Goal: Information Seeking & Learning: Learn about a topic

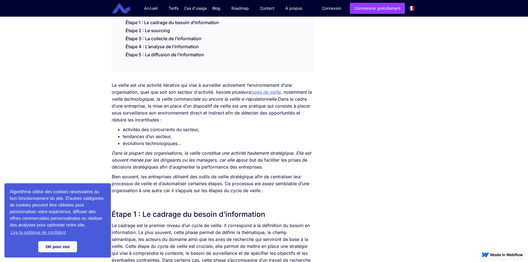
scroll to position [111, 0]
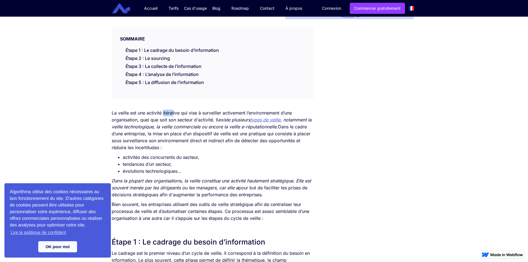
drag, startPoint x: 162, startPoint y: 113, endPoint x: 174, endPoint y: 113, distance: 11.6
click at [174, 113] on p "La veille est une activité itérative qui vise à surveiller activement l’environ…" at bounding box center [212, 130] width 201 height 42
drag, startPoint x: 183, startPoint y: 114, endPoint x: 189, endPoint y: 112, distance: 6.8
click at [189, 112] on p "La veille est une activité itérative qui vise à surveiller activement l’environ…" at bounding box center [212, 130] width 201 height 42
drag, startPoint x: 200, startPoint y: 112, endPoint x: 229, endPoint y: 113, distance: 29.1
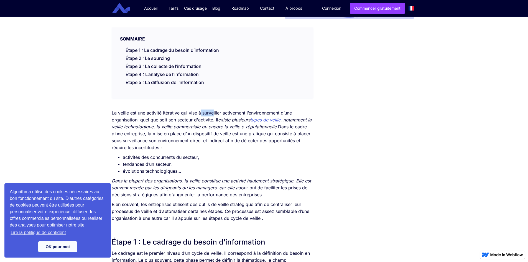
click at [214, 114] on p "La veille est une activité itérative qui vise à surveiller activement l’environ…" at bounding box center [212, 130] width 201 height 42
drag, startPoint x: 231, startPoint y: 113, endPoint x: 247, endPoint y: 113, distance: 15.8
click at [247, 113] on p "La veille est une activité itérative qui vise à surveiller activement l’environ…" at bounding box center [212, 130] width 201 height 42
drag, startPoint x: 268, startPoint y: 112, endPoint x: 301, endPoint y: 112, distance: 32.4
click at [301, 112] on p "La veille est une activité itérative qui vise à surveiller activement l’environ…" at bounding box center [212, 130] width 201 height 42
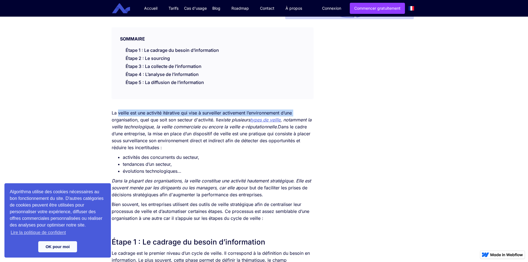
drag, startPoint x: 108, startPoint y: 116, endPoint x: 122, endPoint y: 116, distance: 14.4
drag, startPoint x: 140, startPoint y: 120, endPoint x: 152, endPoint y: 121, distance: 11.7
click at [152, 121] on p "La veille est une activité itérative qui vise à surveiller activement l’environ…" at bounding box center [212, 130] width 201 height 42
drag, startPoint x: 200, startPoint y: 120, endPoint x: 204, endPoint y: 120, distance: 3.9
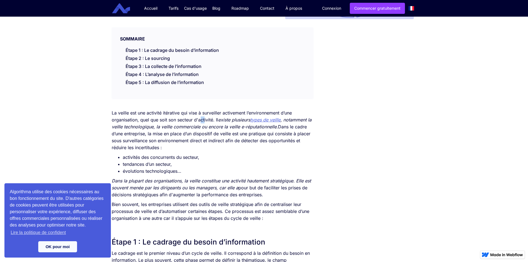
click at [204, 120] on p "La veille est une activité itérative qui vise à surveiller activement l’environ…" at bounding box center [212, 130] width 201 height 42
click at [62, 239] on div "Algorithma utilise des cookies nécessaires au bon fonctionnement du site. D'aut…" at bounding box center [57, 220] width 106 height 74
click at [62, 246] on link "OK pour moi" at bounding box center [57, 246] width 39 height 11
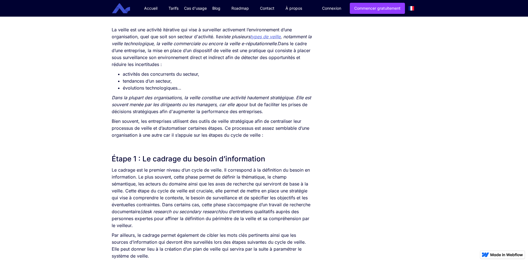
scroll to position [222, 0]
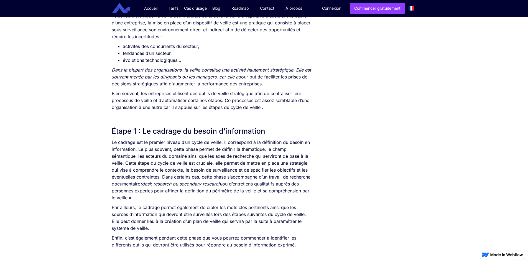
click at [117, 156] on p "Le cadrage est le premier niveau d’un cycle de veille. Il correspond à la défin…" at bounding box center [212, 170] width 201 height 62
copy p "sémantique"
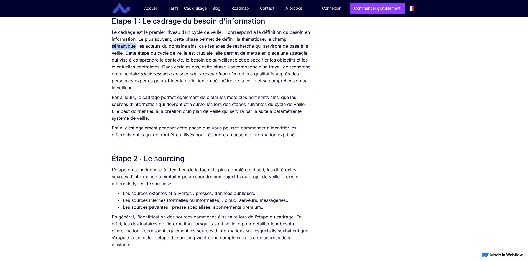
scroll to position [333, 0]
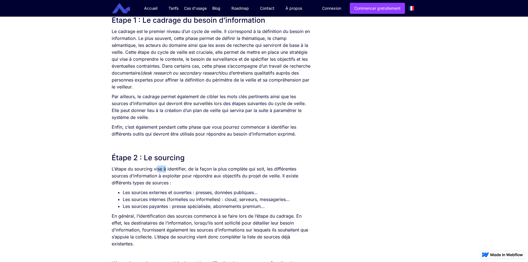
drag, startPoint x: 157, startPoint y: 168, endPoint x: 165, endPoint y: 168, distance: 7.8
click at [165, 168] on p "L’étape du sourcing vise à identifier, de la façon la plus complète qui soit, l…" at bounding box center [212, 175] width 201 height 21
drag, startPoint x: 145, startPoint y: 156, endPoint x: 190, endPoint y: 156, distance: 44.9
click at [190, 156] on h2 "Étape 2 : Le sourcing" at bounding box center [212, 158] width 201 height 10
copy h2 "Le sourcing"
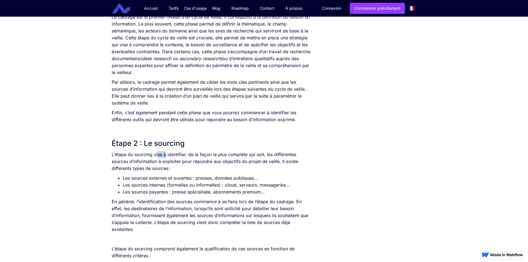
scroll to position [360, 0]
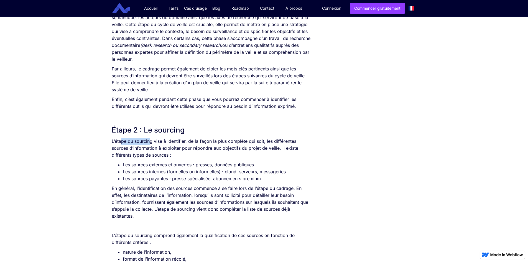
drag, startPoint x: 121, startPoint y: 142, endPoint x: 150, endPoint y: 142, distance: 28.6
click at [150, 142] on p "L’étape du sourcing vise à identifier, de la façon la plus complète qui soit, l…" at bounding box center [212, 148] width 201 height 21
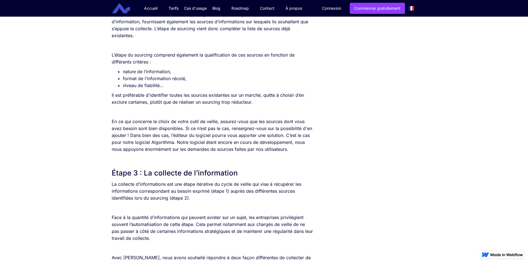
scroll to position [554, 0]
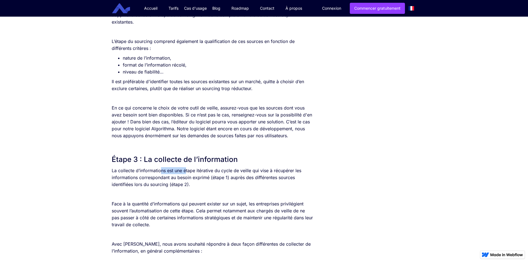
drag, startPoint x: 168, startPoint y: 164, endPoint x: 204, endPoint y: 166, distance: 35.5
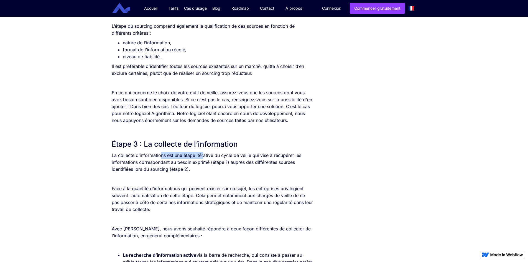
scroll to position [582, 0]
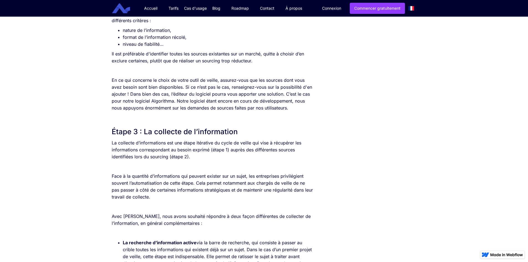
click at [133, 134] on h2 "Étape 3 : La collecte de l’information" at bounding box center [212, 132] width 201 height 10
drag, startPoint x: 236, startPoint y: 142, endPoint x: 294, endPoint y: 143, distance: 57.4
click at [293, 143] on p "La collecte d’informations est une étape itérative du cycle de veille qui vise …" at bounding box center [212, 149] width 201 height 21
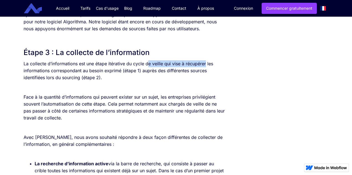
scroll to position [667, 0]
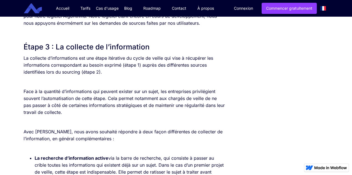
drag, startPoint x: 56, startPoint y: 64, endPoint x: 60, endPoint y: 64, distance: 4.2
click at [60, 64] on p "La collecte d’informations est une étape itérative du cycle de veille qui vise …" at bounding box center [124, 65] width 201 height 21
click at [102, 69] on p "La collecte d’informations est une étape itérative du cycle de veille qui vise …" at bounding box center [124, 65] width 201 height 21
drag, startPoint x: 29, startPoint y: 89, endPoint x: 44, endPoint y: 88, distance: 15.3
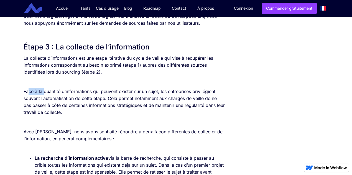
click at [44, 88] on p "Face à la quantité d’informations qui peuvent exister sur un sujet, les entrepr…" at bounding box center [124, 102] width 201 height 28
click at [33, 81] on p "‍" at bounding box center [124, 81] width 201 height 7
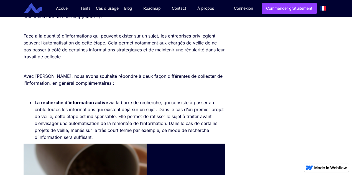
scroll to position [741, 0]
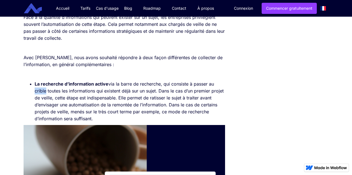
drag, startPoint x: 37, startPoint y: 91, endPoint x: 46, endPoint y: 91, distance: 8.3
click at [45, 91] on li "La recherche d’information active via la barre de recherche, qui consiste à pas…" at bounding box center [130, 101] width 190 height 42
copy li "crible"
drag, startPoint x: 73, startPoint y: 111, endPoint x: 79, endPoint y: 111, distance: 6.4
click at [79, 111] on li "La recherche d’information active via la barre de recherche, qui consiste à pas…" at bounding box center [130, 101] width 190 height 42
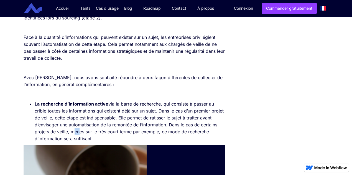
scroll to position [722, 0]
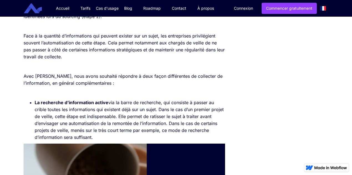
click at [94, 96] on p "‍" at bounding box center [124, 92] width 201 height 7
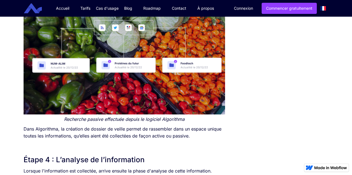
scroll to position [1018, 0]
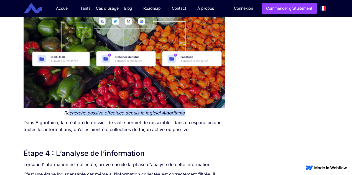
drag, startPoint x: 68, startPoint y: 111, endPoint x: 245, endPoint y: 112, distance: 177.1
click at [103, 109] on figcaption "Recherche passive effectuée depuis le logiciel Algorithma" at bounding box center [124, 112] width 201 height 7
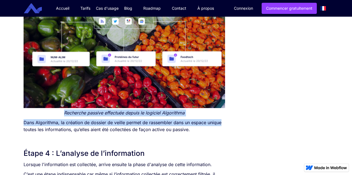
drag, startPoint x: 62, startPoint y: 113, endPoint x: 260, endPoint y: 116, distance: 198.1
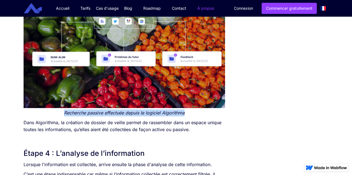
copy em "Recherche passive effectuée depuis le logiciel Algorithma"
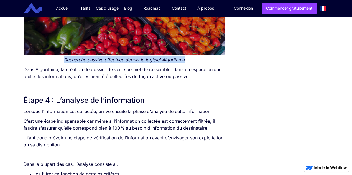
scroll to position [1092, 0]
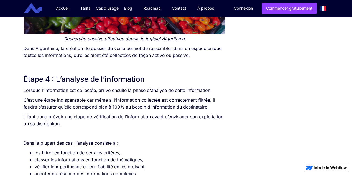
click at [162, 75] on h2 "Étape 4 : L’analyse de l’information" at bounding box center [124, 79] width 201 height 10
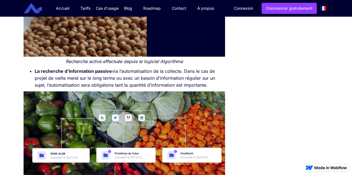
scroll to position [888, 0]
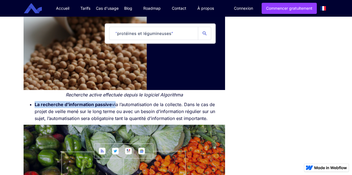
drag, startPoint x: 44, startPoint y: 103, endPoint x: 115, endPoint y: 104, distance: 71.2
click at [115, 104] on li "La recherche d’information passive via l’automatisation de la collecte. Dans le…" at bounding box center [130, 111] width 190 height 21
click at [53, 106] on strong "La recherche d’information passive" at bounding box center [73, 104] width 77 height 6
drag, startPoint x: 32, startPoint y: 103, endPoint x: 222, endPoint y: 121, distance: 191.4
click at [222, 121] on ul "La recherche d’information passive via l’automatisation de la collecte. Dans le…" at bounding box center [124, 111] width 201 height 21
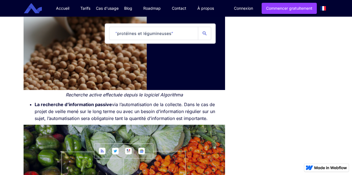
copy li "La recherche d’information passive via l’automatisation de la collecte. Dans le…"
click at [62, 117] on li "La recherche d’information passive via l’automatisation de la collecte. Dans le…" at bounding box center [130, 111] width 190 height 21
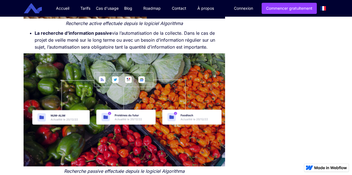
scroll to position [925, 0]
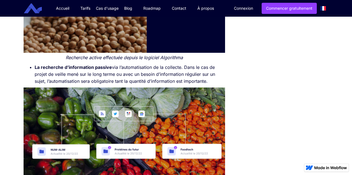
drag, startPoint x: 36, startPoint y: 67, endPoint x: 222, endPoint y: 81, distance: 187.3
click at [222, 81] on li "La recherche d’information passive via l’automatisation de la collecte. Dans le…" at bounding box center [130, 74] width 190 height 21
copy li "La recherche d’information passive via l’automatisation de la collecte. Dans le…"
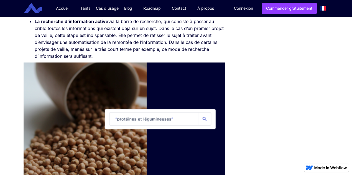
scroll to position [759, 0]
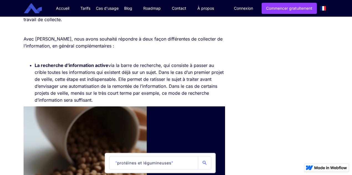
click at [37, 66] on strong "La recherche d’information active" at bounding box center [72, 65] width 74 height 6
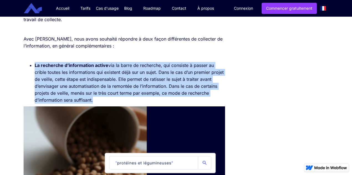
drag, startPoint x: 35, startPoint y: 65, endPoint x: 94, endPoint y: 102, distance: 69.1
click at [94, 102] on li "La recherche d’information active via la barre de recherche, qui consiste à pas…" at bounding box center [130, 83] width 190 height 42
copy li "La recherche d’information active via la barre de recherche, qui consiste à pas…"
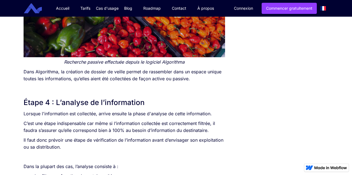
scroll to position [1092, 0]
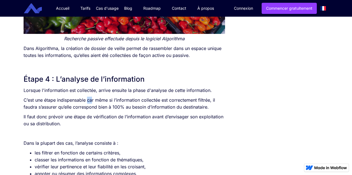
drag, startPoint x: 89, startPoint y: 99, endPoint x: 93, endPoint y: 99, distance: 3.9
click at [93, 99] on p "C’est une étape indispensable car même si l’information collectée est correctem…" at bounding box center [124, 103] width 201 height 14
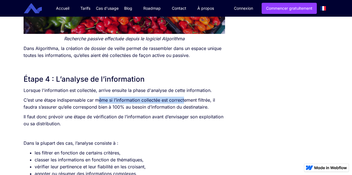
drag, startPoint x: 100, startPoint y: 99, endPoint x: 186, endPoint y: 100, distance: 86.5
click at [186, 100] on p "C’est une étape indispensable car même si l’information collectée est correctem…" at bounding box center [124, 103] width 201 height 14
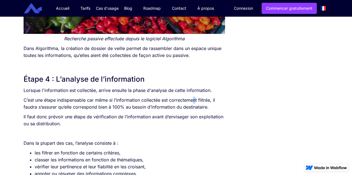
drag, startPoint x: 194, startPoint y: 98, endPoint x: 198, endPoint y: 98, distance: 4.4
click at [198, 98] on p "C’est une étape indispensable car même si l’information collectée est correctem…" at bounding box center [124, 103] width 201 height 14
drag, startPoint x: 198, startPoint y: 98, endPoint x: 206, endPoint y: 99, distance: 8.1
click at [206, 99] on p "C’est une étape indispensable car même si l’information collectée est correctem…" at bounding box center [124, 103] width 201 height 14
drag, startPoint x: 25, startPoint y: 107, endPoint x: 30, endPoint y: 106, distance: 4.8
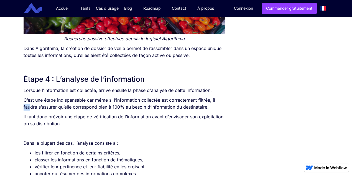
drag, startPoint x: 39, startPoint y: 104, endPoint x: 49, endPoint y: 104, distance: 10.3
click at [48, 104] on p "C’est une étape indispensable car même si l’information collectée est correctem…" at bounding box center [124, 103] width 201 height 14
drag, startPoint x: 112, startPoint y: 108, endPoint x: 118, endPoint y: 107, distance: 6.1
click at [118, 107] on p "C’est une étape indispensable car même si l’information collectée est correctem…" at bounding box center [124, 103] width 201 height 14
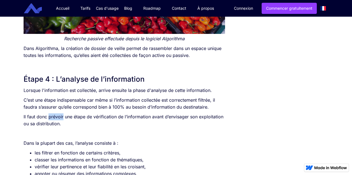
drag, startPoint x: 48, startPoint y: 116, endPoint x: 63, endPoint y: 117, distance: 15.5
click at [63, 117] on p "Il faut donc prévoir une étape de vérification de l’information avant d’envisag…" at bounding box center [124, 120] width 201 height 14
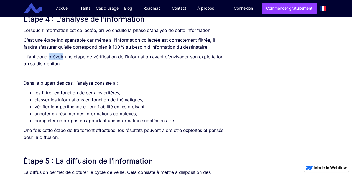
scroll to position [1165, 0]
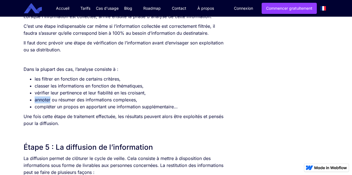
drag, startPoint x: 35, startPoint y: 100, endPoint x: 51, endPoint y: 97, distance: 15.5
click at [51, 97] on li "annoter ou résumer des informations complexes," at bounding box center [130, 99] width 190 height 7
copy li "annoter"
click at [78, 97] on li "annoter ou résumer des informations complexes," at bounding box center [130, 99] width 190 height 7
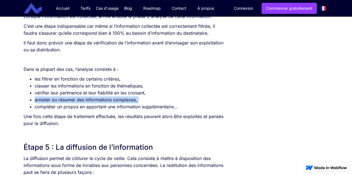
click at [78, 97] on li "annoter ou résumer des informations complexes," at bounding box center [130, 99] width 190 height 7
copy li "annoter ou résumer des informations complexes,"
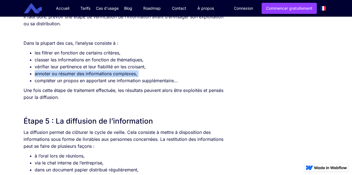
scroll to position [1203, 0]
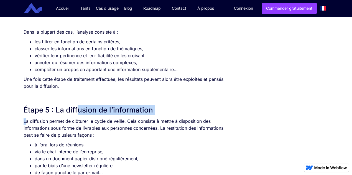
drag, startPoint x: 27, startPoint y: 119, endPoint x: 76, endPoint y: 114, distance: 49.6
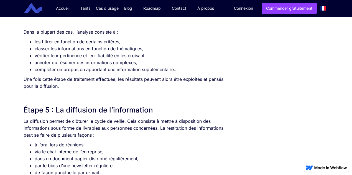
click at [68, 123] on p "La diffusion permet de clôturer le cycle de veille. Cela consiste à mettre à di…" at bounding box center [124, 127] width 201 height 21
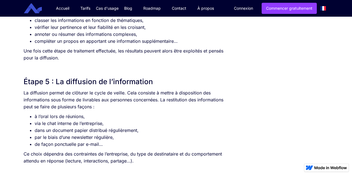
scroll to position [1239, 0]
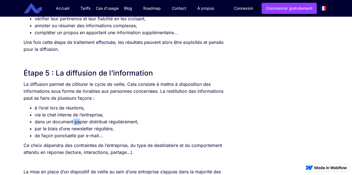
drag, startPoint x: 74, startPoint y: 121, endPoint x: 81, endPoint y: 121, distance: 7.2
click at [81, 121] on li "dans un document papier distribué régulièrement," at bounding box center [130, 121] width 190 height 7
drag, startPoint x: 88, startPoint y: 135, endPoint x: 100, endPoint y: 138, distance: 11.9
click at [100, 138] on li "de façon ponctuelle par e-mail…" at bounding box center [130, 135] width 190 height 7
click at [118, 136] on li "de façon ponctuelle par e-mail…" at bounding box center [130, 135] width 190 height 7
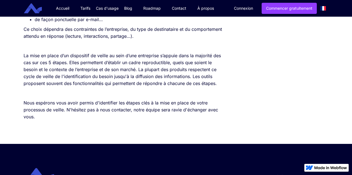
scroll to position [1332, 0]
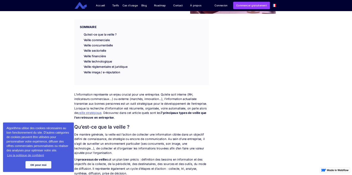
scroll to position [111, 0]
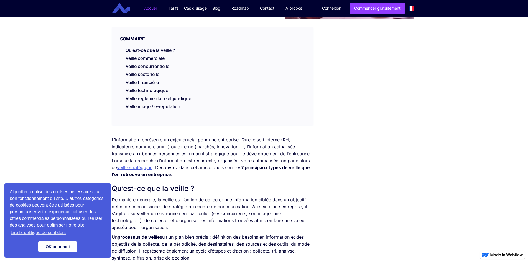
drag, startPoint x: 57, startPoint y: 247, endPoint x: 145, endPoint y: 14, distance: 248.8
click at [57, 246] on link "OK pour moi" at bounding box center [57, 246] width 39 height 11
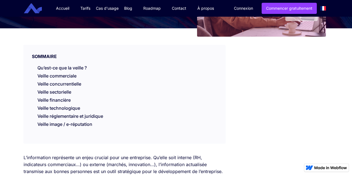
scroll to position [55, 0]
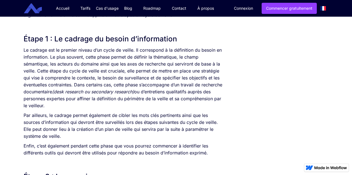
scroll to position [333, 0]
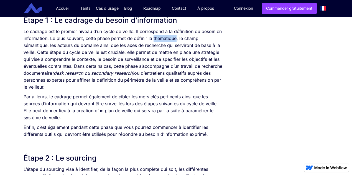
drag, startPoint x: 153, startPoint y: 37, endPoint x: 177, endPoint y: 36, distance: 23.6
click at [177, 36] on p "Le cadrage est le premier niveau d’un cycle de veille. Il correspond à la défin…" at bounding box center [124, 59] width 201 height 62
copy p "thématique"
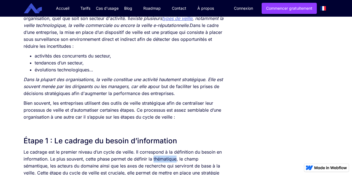
scroll to position [203, 0]
